Goal: Task Accomplishment & Management: Manage account settings

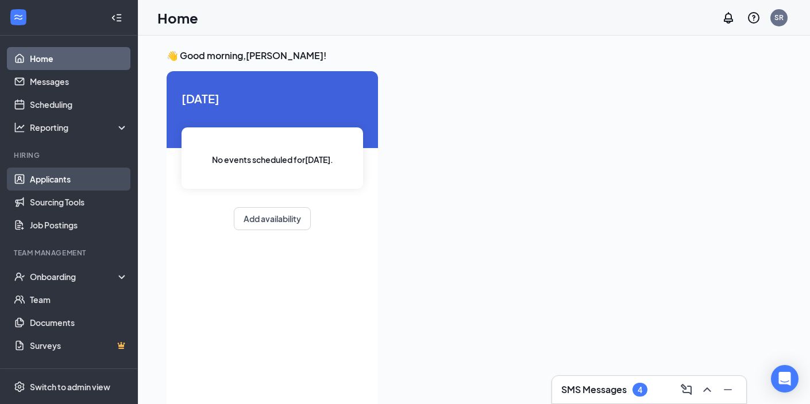
click at [74, 183] on link "Applicants" at bounding box center [79, 179] width 98 height 23
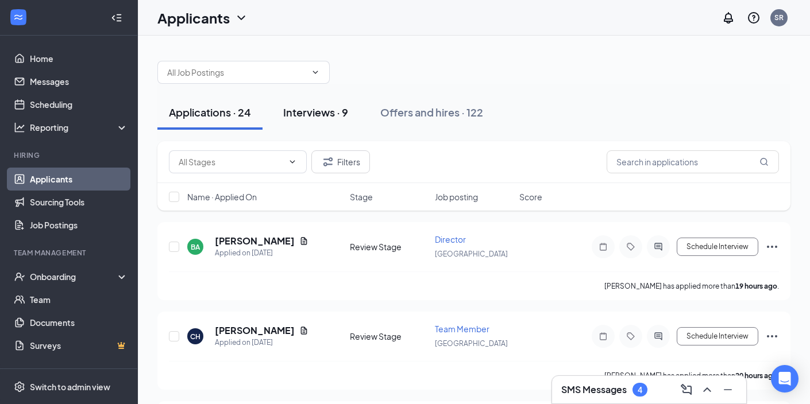
click at [342, 125] on button "Interviews · 9" at bounding box center [316, 112] width 88 height 34
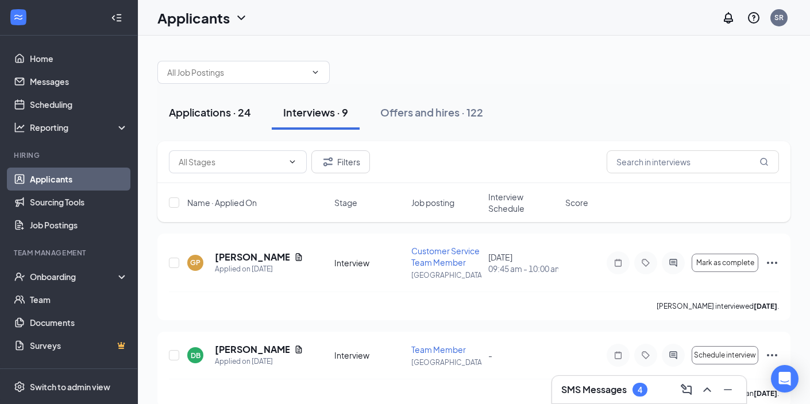
click at [220, 116] on div "Applications · 24" at bounding box center [210, 112] width 82 height 14
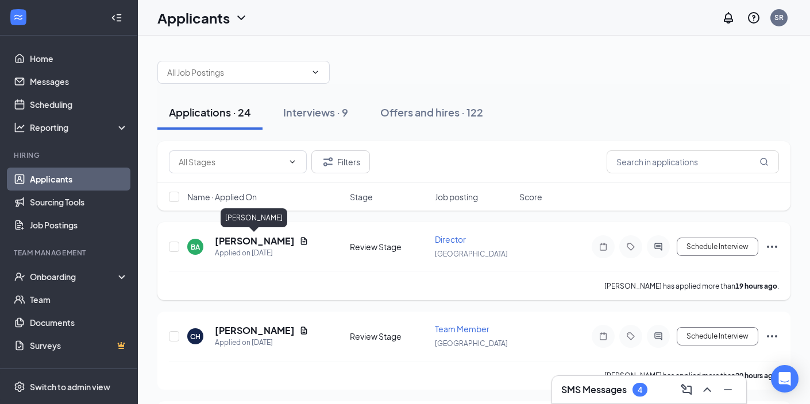
click at [261, 240] on h5 "[PERSON_NAME]" at bounding box center [255, 241] width 80 height 13
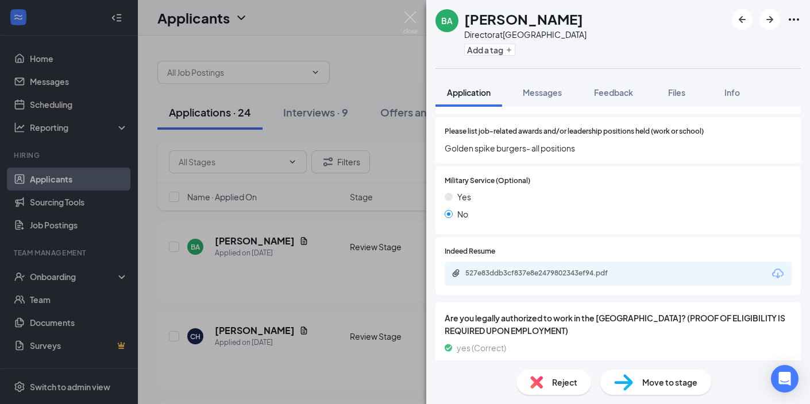
scroll to position [1021, 0]
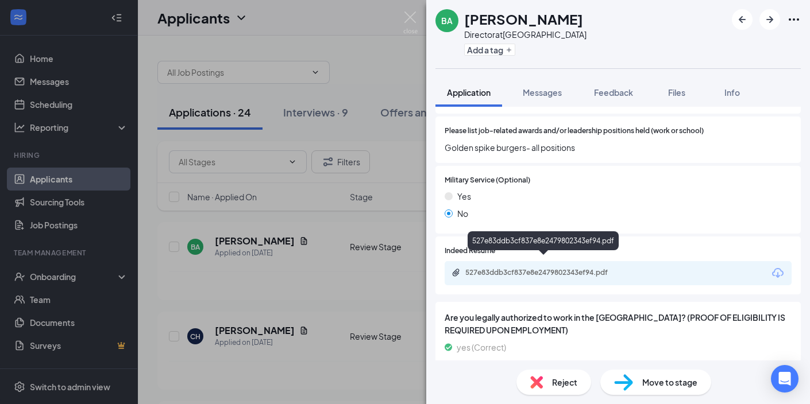
click at [562, 268] on div "527e83ddb3cf837e8e2479802343ef94.pdf" at bounding box center [545, 272] width 161 height 9
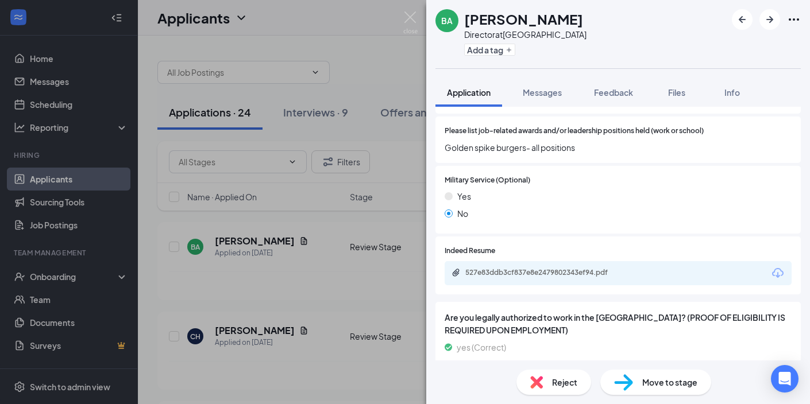
click at [549, 377] on div "Reject" at bounding box center [554, 382] width 75 height 25
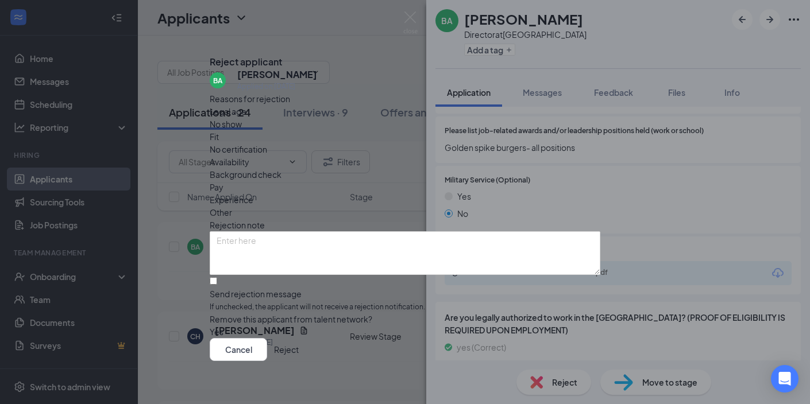
click at [299, 350] on button "Reject" at bounding box center [286, 349] width 25 height 23
